Goal: Task Accomplishment & Management: Manage account settings

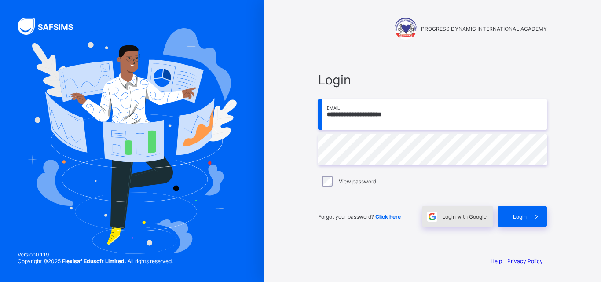
click at [461, 216] on span "Login with Google" at bounding box center [464, 216] width 44 height 7
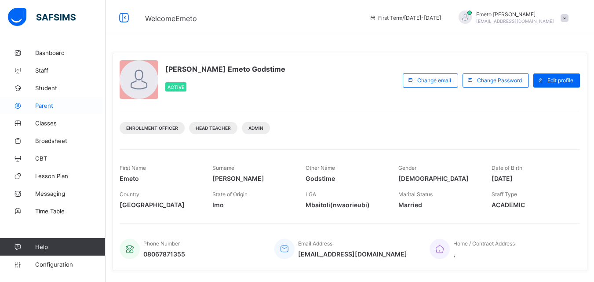
click at [40, 104] on span "Parent" at bounding box center [70, 105] width 70 height 7
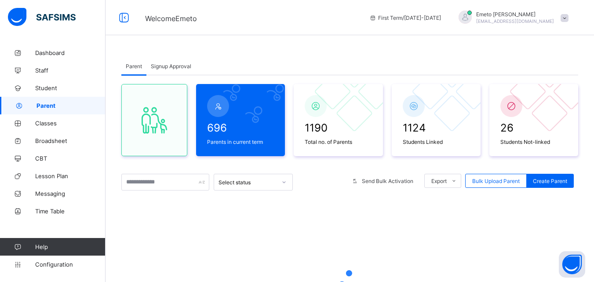
click at [180, 67] on span "Signup Approval" at bounding box center [171, 66] width 40 height 7
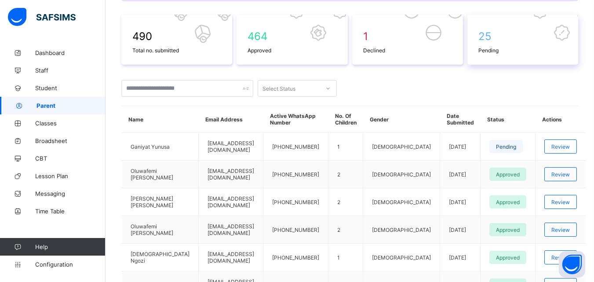
scroll to position [132, 0]
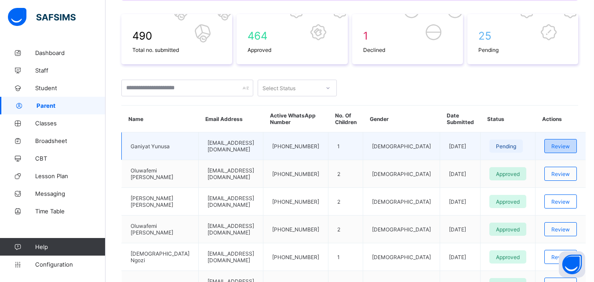
click at [556, 144] on span "Review" at bounding box center [561, 146] width 18 height 7
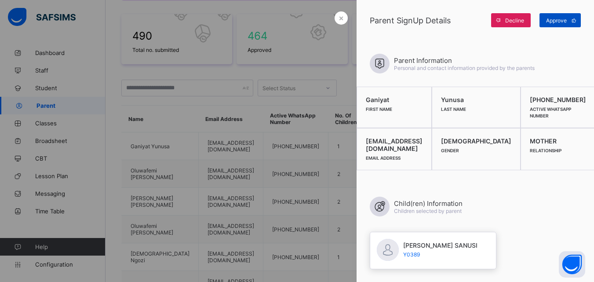
click at [554, 21] on span "Approve" at bounding box center [556, 20] width 21 height 7
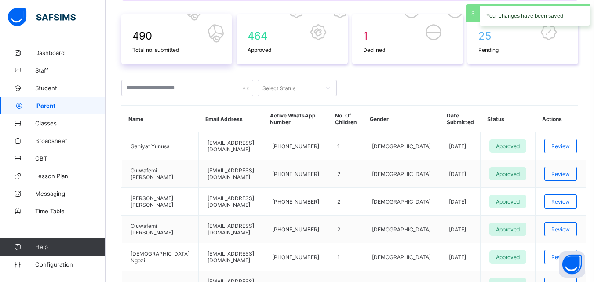
scroll to position [44, 0]
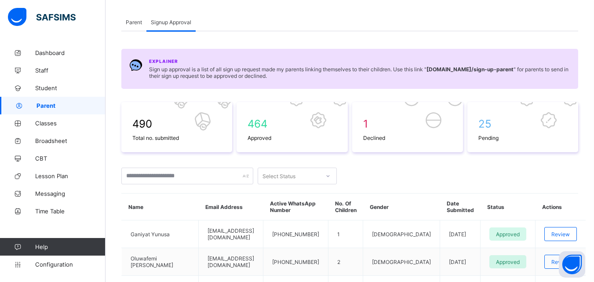
click at [131, 21] on span "Parent" at bounding box center [134, 22] width 16 height 7
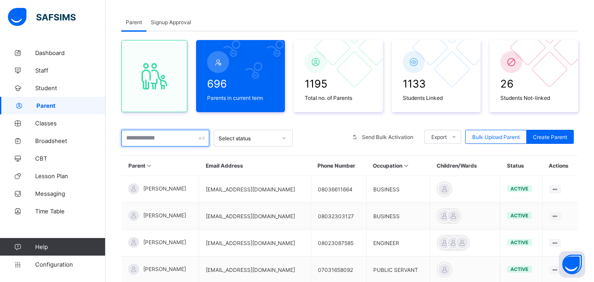
click at [144, 142] on input "text" at bounding box center [165, 138] width 88 height 17
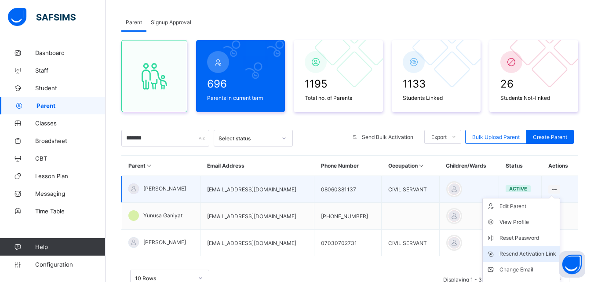
click at [523, 251] on div "Resend Activation Link" at bounding box center [528, 253] width 57 height 9
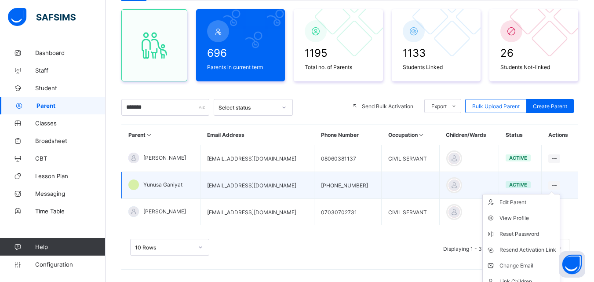
scroll to position [88, 0]
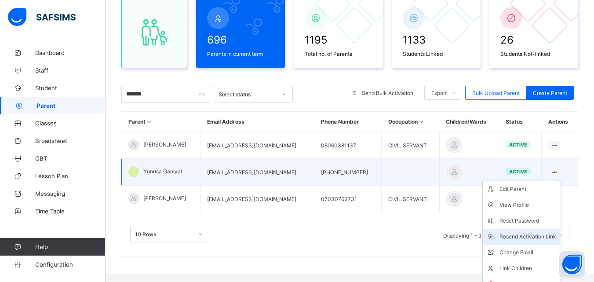
click at [528, 236] on div "Resend Activation Link" at bounding box center [528, 236] width 57 height 9
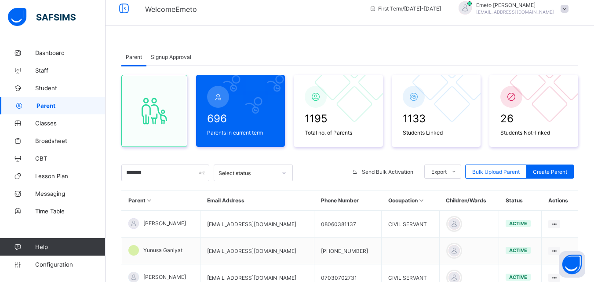
scroll to position [0, 0]
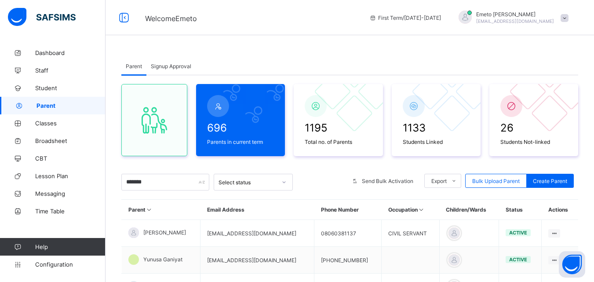
click at [169, 65] on span "Signup Approval" at bounding box center [171, 66] width 40 height 7
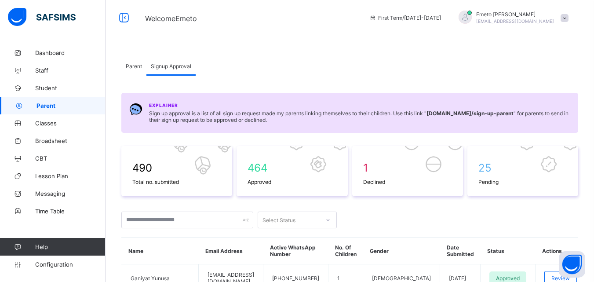
click at [130, 66] on span "Parent" at bounding box center [134, 66] width 16 height 7
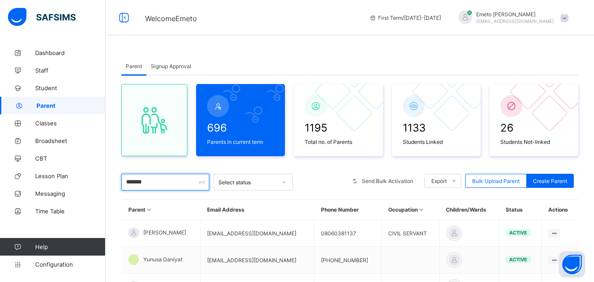
click at [151, 181] on input "*******" at bounding box center [165, 182] width 88 height 17
type input "*"
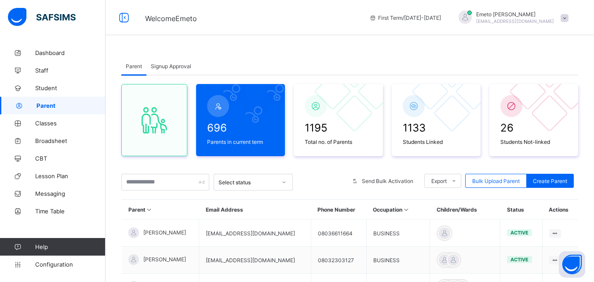
click at [163, 64] on span "Signup Approval" at bounding box center [171, 66] width 40 height 7
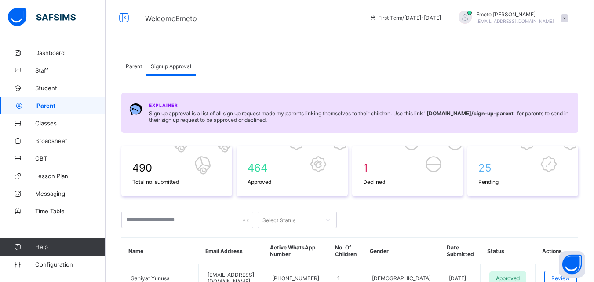
click at [135, 63] on span "Parent" at bounding box center [134, 66] width 16 height 7
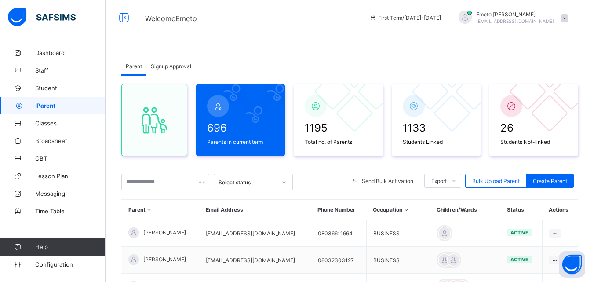
click at [161, 65] on span "Signup Approval" at bounding box center [171, 66] width 40 height 7
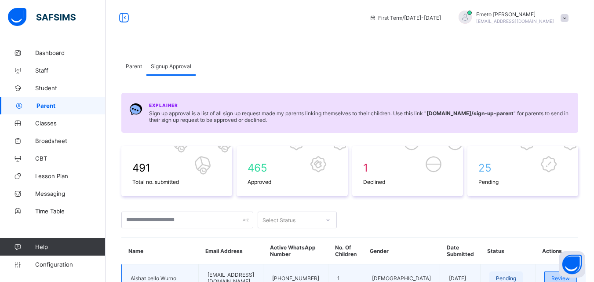
click at [559, 275] on span "Review" at bounding box center [561, 278] width 18 height 7
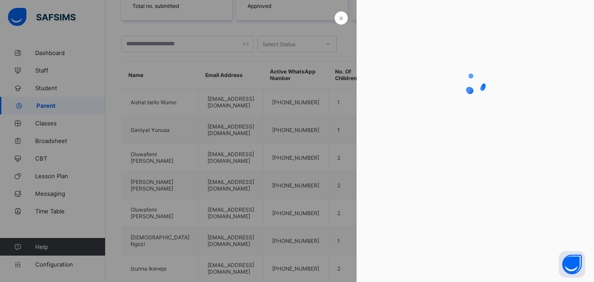
scroll to position [176, 0]
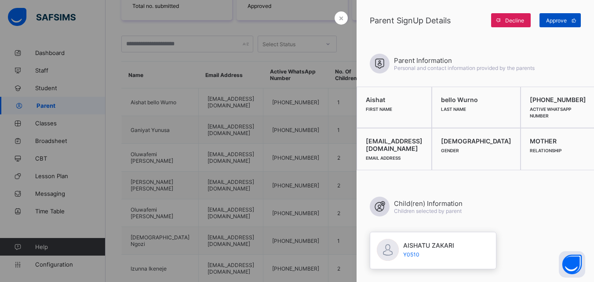
click at [550, 18] on span "Approve" at bounding box center [556, 20] width 21 height 7
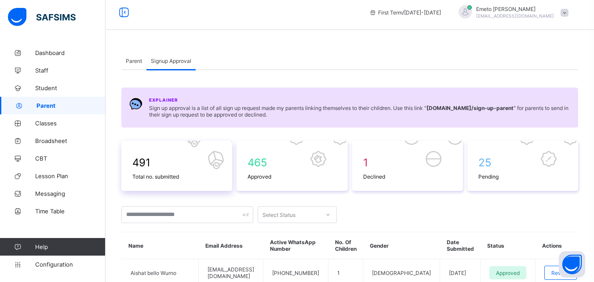
scroll to position [0, 0]
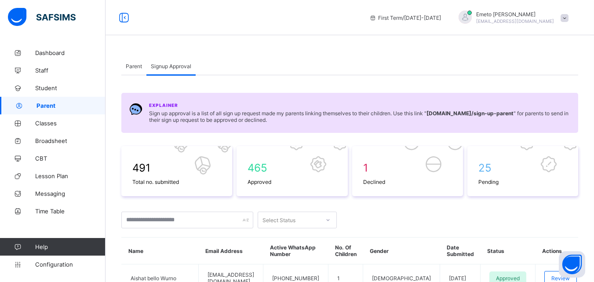
click at [130, 63] on span "Parent" at bounding box center [134, 66] width 16 height 7
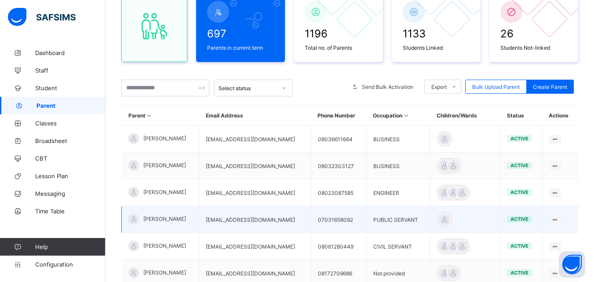
scroll to position [88, 0]
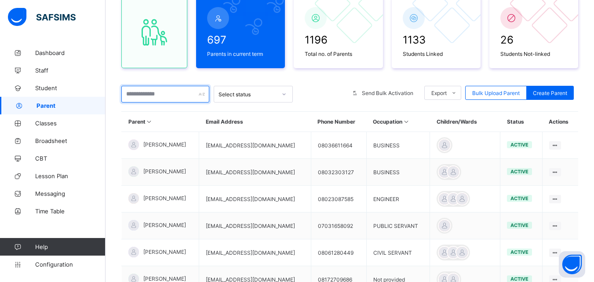
click at [146, 96] on input "text" at bounding box center [165, 94] width 88 height 17
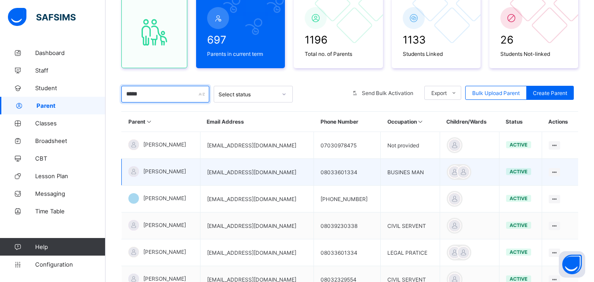
scroll to position [161, 0]
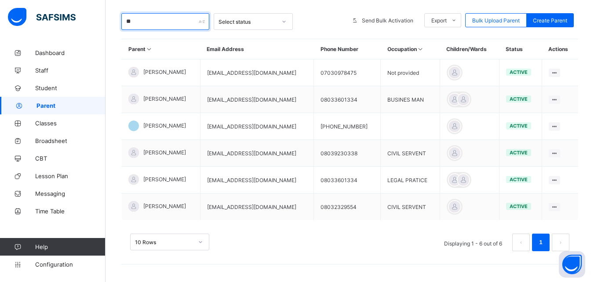
type input "*"
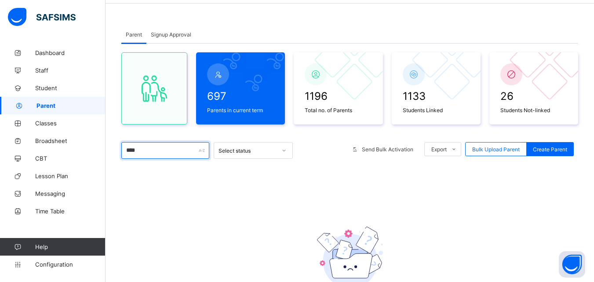
scroll to position [7, 0]
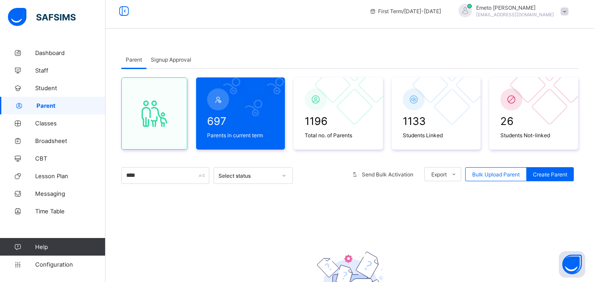
click at [168, 57] on span "Signup Approval" at bounding box center [171, 59] width 40 height 7
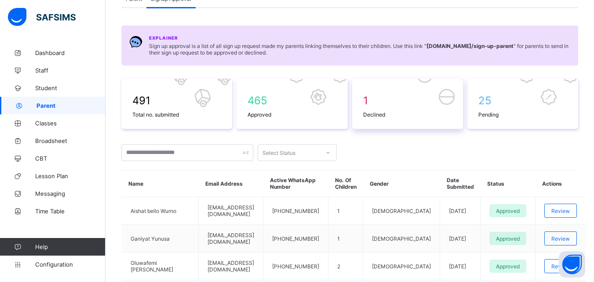
scroll to position [139, 0]
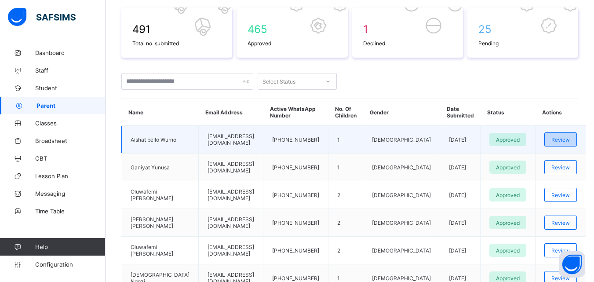
click at [563, 137] on span "Review" at bounding box center [561, 139] width 18 height 7
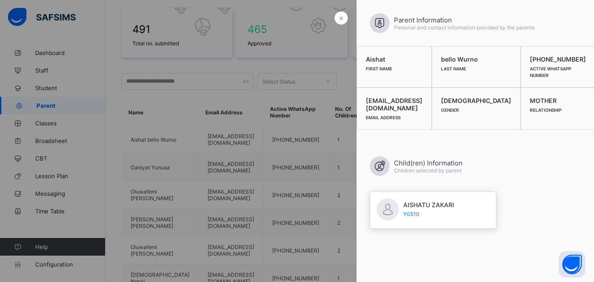
drag, startPoint x: 230, startPoint y: 91, endPoint x: 230, endPoint y: 95, distance: 4.4
click at [230, 95] on div at bounding box center [297, 141] width 594 height 282
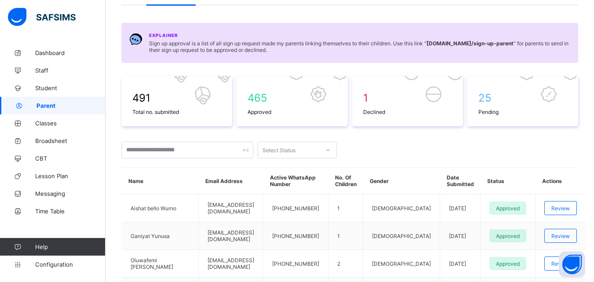
scroll to position [0, 0]
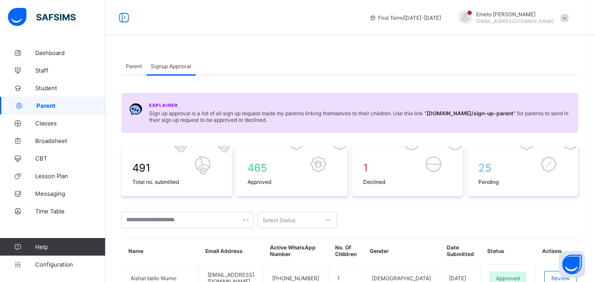
click at [135, 66] on span "Parent" at bounding box center [134, 66] width 16 height 7
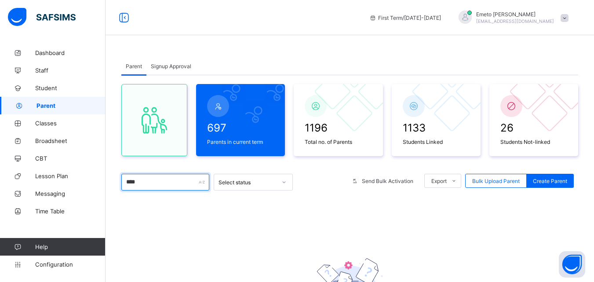
click at [159, 182] on input "****" at bounding box center [165, 182] width 88 height 17
click at [183, 64] on span "Signup Approval" at bounding box center [171, 66] width 40 height 7
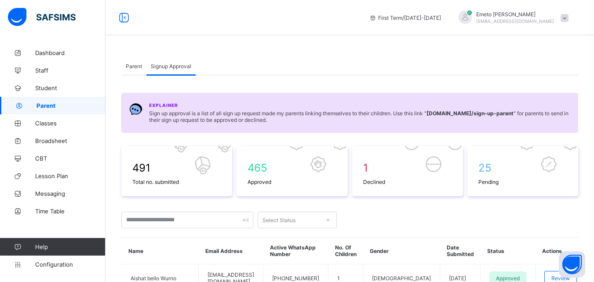
click at [125, 66] on div "Parent" at bounding box center [133, 66] width 25 height 18
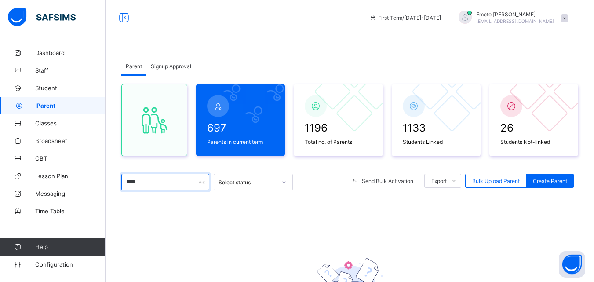
click at [142, 186] on input "****" at bounding box center [165, 182] width 88 height 17
type input "*"
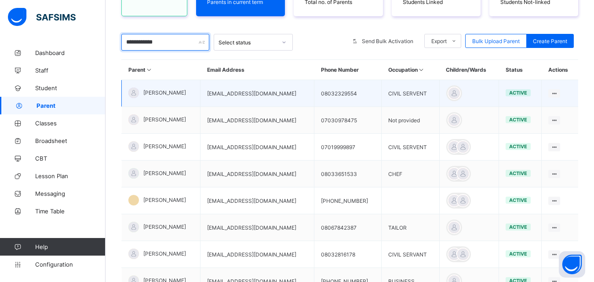
scroll to position [132, 0]
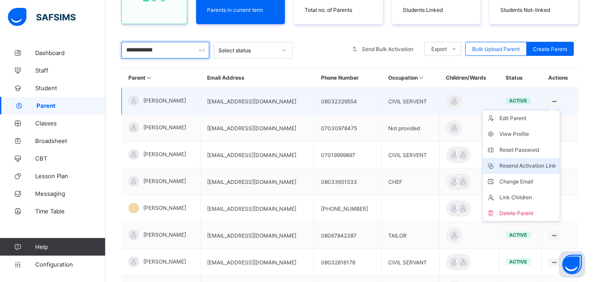
type input "**********"
click at [516, 165] on div "Resend Activation Link" at bounding box center [528, 165] width 57 height 9
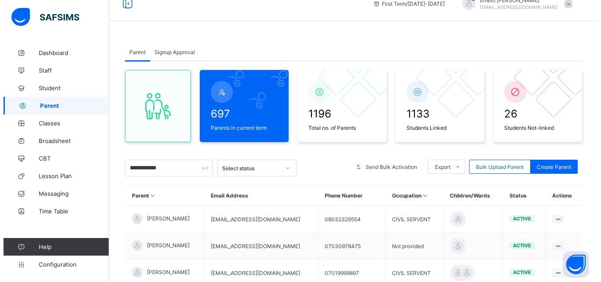
scroll to position [0, 0]
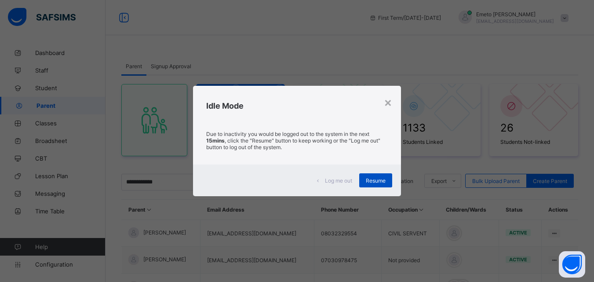
click at [376, 179] on span "Resume" at bounding box center [376, 180] width 20 height 7
